Goal: Use online tool/utility: Utilize a website feature to perform a specific function

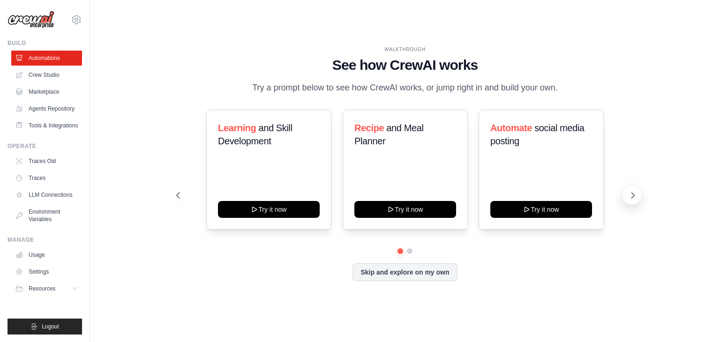
click at [633, 196] on icon at bounding box center [632, 195] width 9 height 9
click at [38, 109] on link "Agents Repository" at bounding box center [47, 108] width 71 height 15
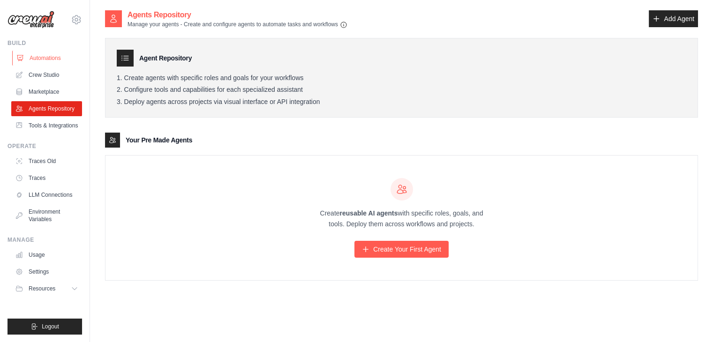
click at [54, 57] on link "Automations" at bounding box center [47, 58] width 71 height 15
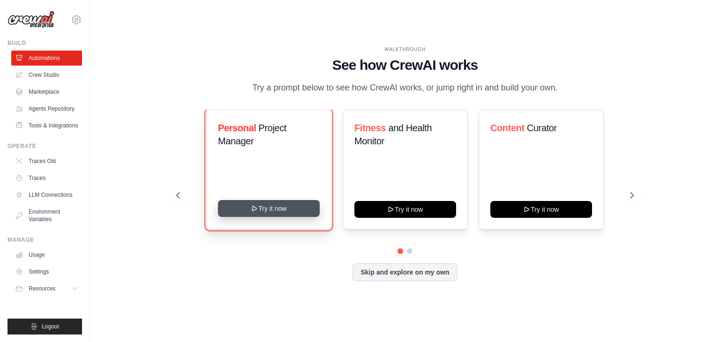
click at [279, 214] on button "Try it now" at bounding box center [269, 208] width 102 height 17
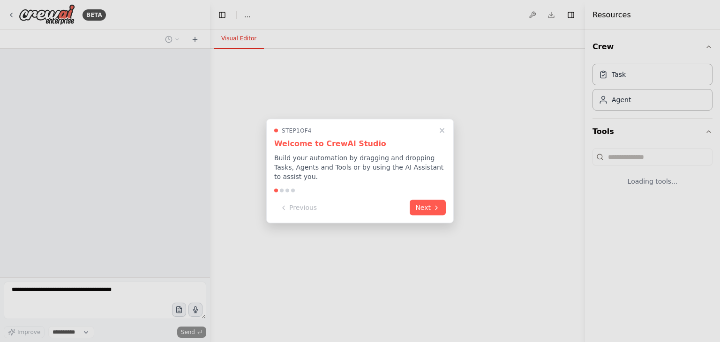
select select "****"
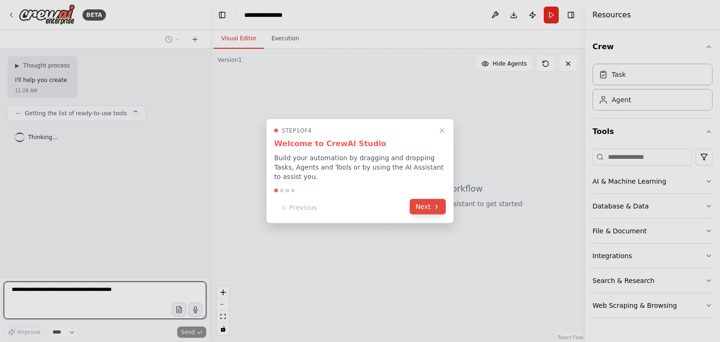
click at [423, 203] on button "Next" at bounding box center [428, 206] width 36 height 15
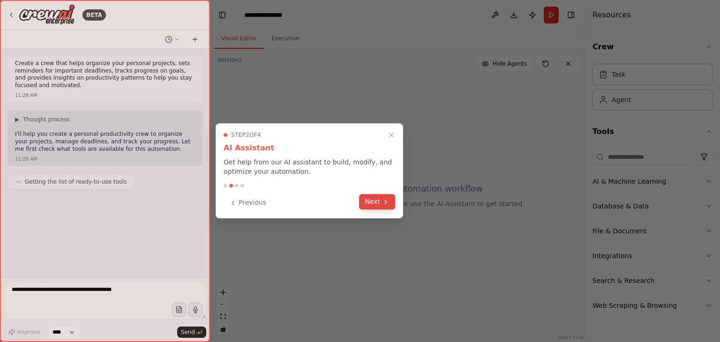
click at [380, 207] on button "Next" at bounding box center [377, 201] width 36 height 15
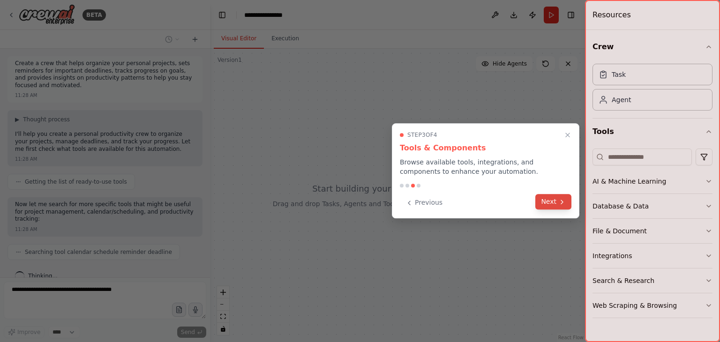
click at [555, 207] on button "Next" at bounding box center [553, 201] width 36 height 15
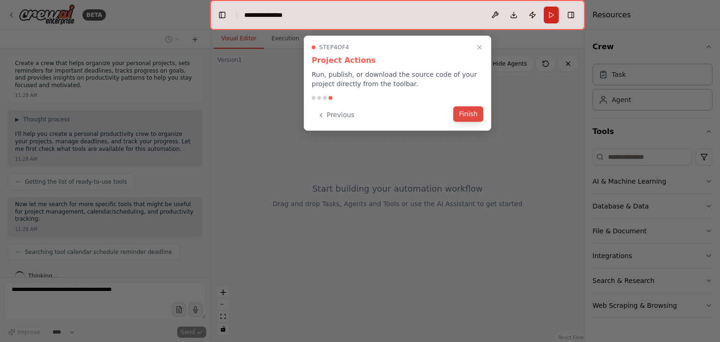
scroll to position [29, 0]
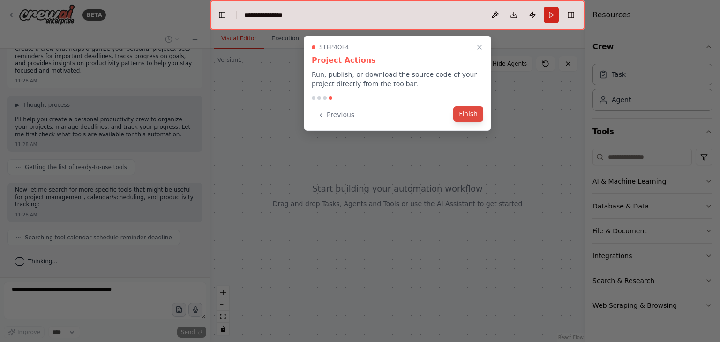
click at [467, 113] on button "Finish" at bounding box center [468, 113] width 30 height 15
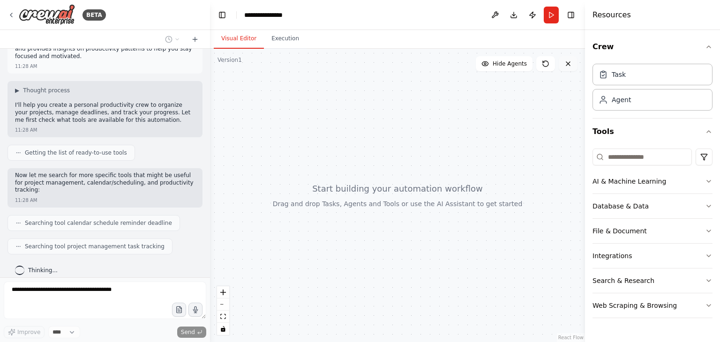
scroll to position [53, 0]
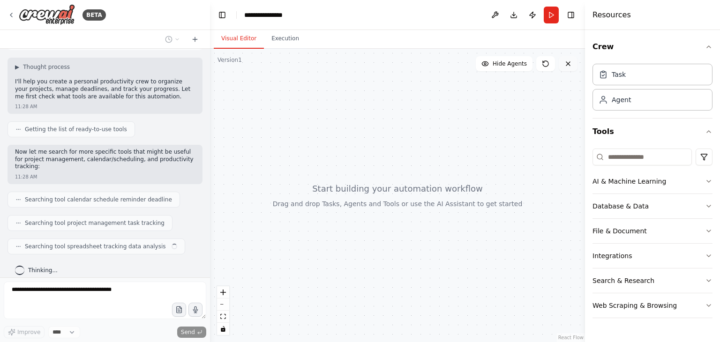
click at [571, 61] on icon at bounding box center [569, 64] width 8 height 8
click at [711, 181] on icon "button" at bounding box center [709, 182] width 8 height 8
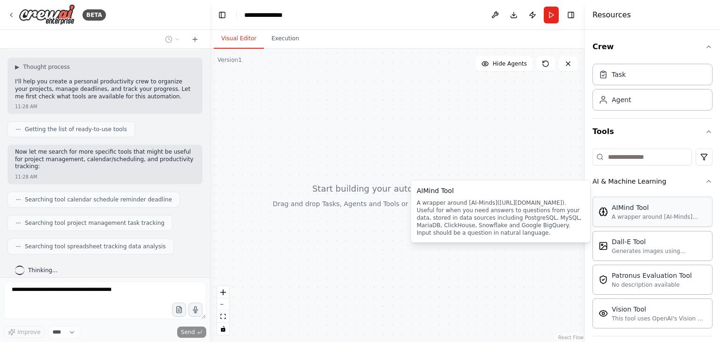
click at [621, 211] on div "AIMind Tool" at bounding box center [659, 207] width 95 height 9
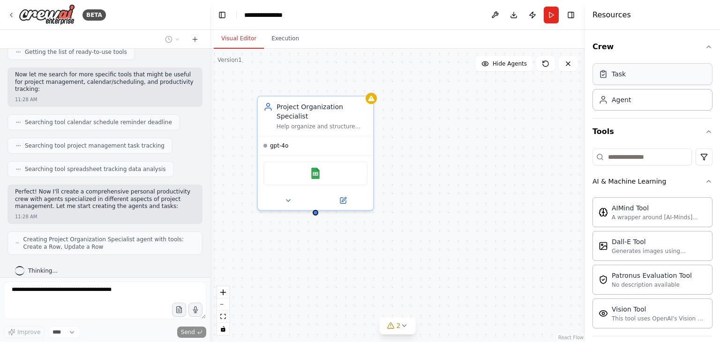
scroll to position [161, 0]
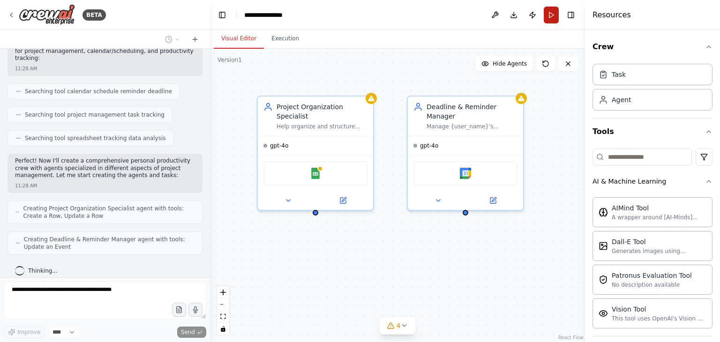
click at [553, 11] on button "Run" at bounding box center [551, 15] width 15 height 17
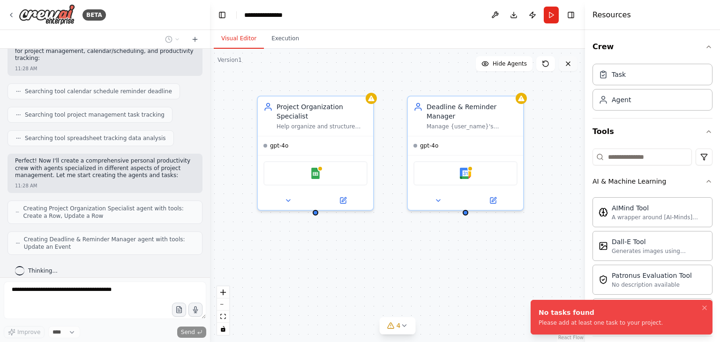
scroll to position [191, 0]
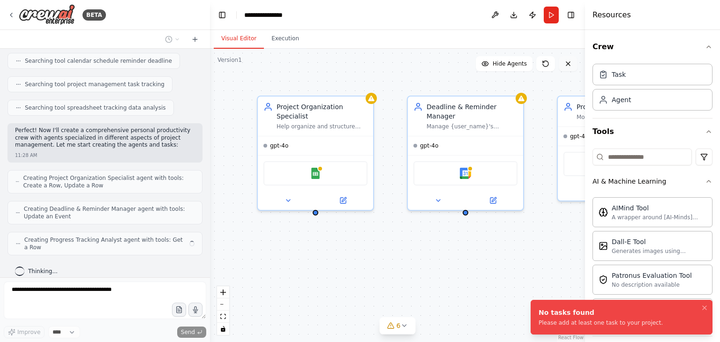
click at [568, 66] on icon at bounding box center [569, 64] width 8 height 8
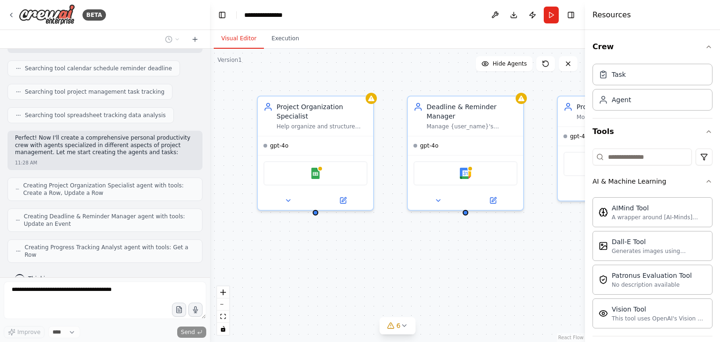
scroll to position [215, 0]
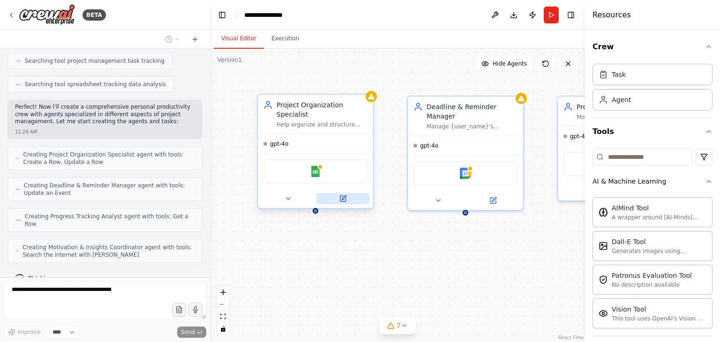
click at [343, 195] on icon at bounding box center [343, 199] width 8 height 8
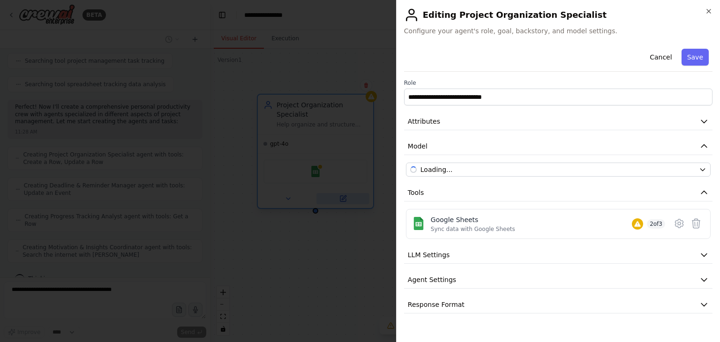
scroll to position [270, 0]
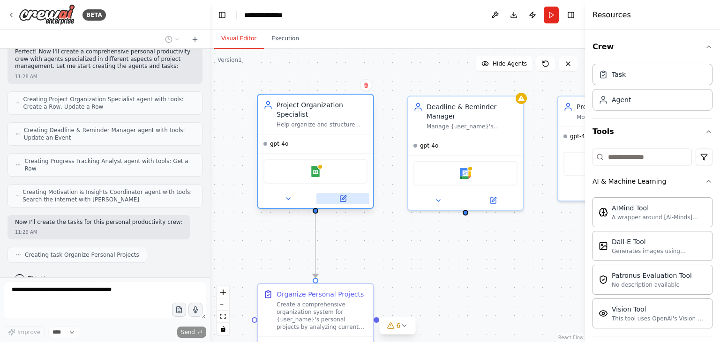
click at [343, 195] on icon at bounding box center [343, 199] width 8 height 8
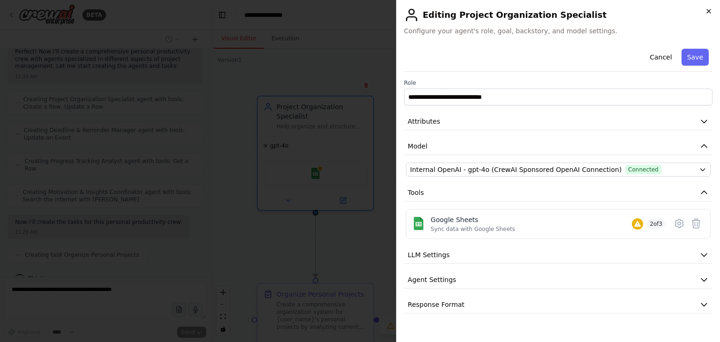
click at [707, 8] on icon "button" at bounding box center [709, 12] width 8 height 8
